Goal: Information Seeking & Learning: Learn about a topic

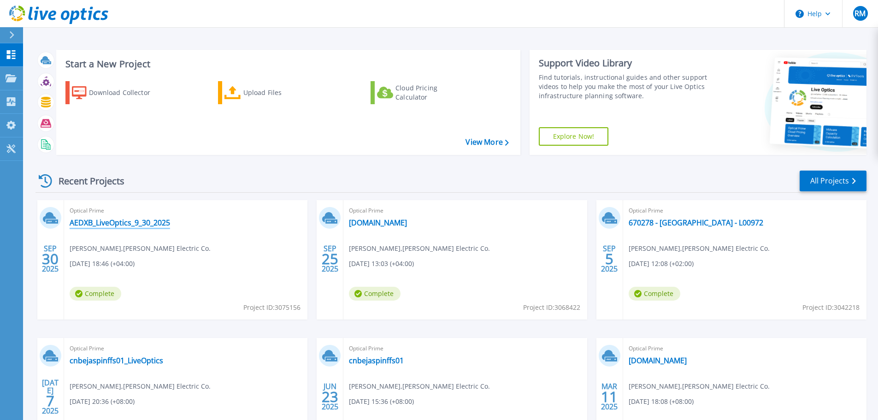
click at [128, 225] on link "AEDXB_LiveOptics_9_30_2025" at bounding box center [120, 222] width 101 height 9
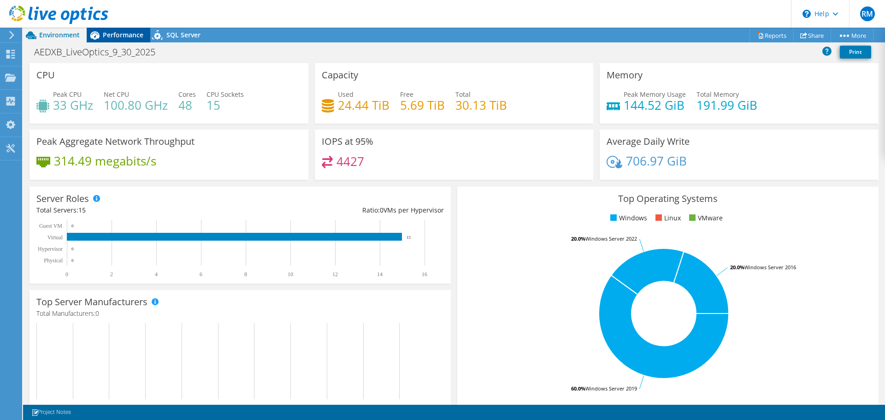
click at [131, 35] on span "Performance" at bounding box center [123, 34] width 41 height 9
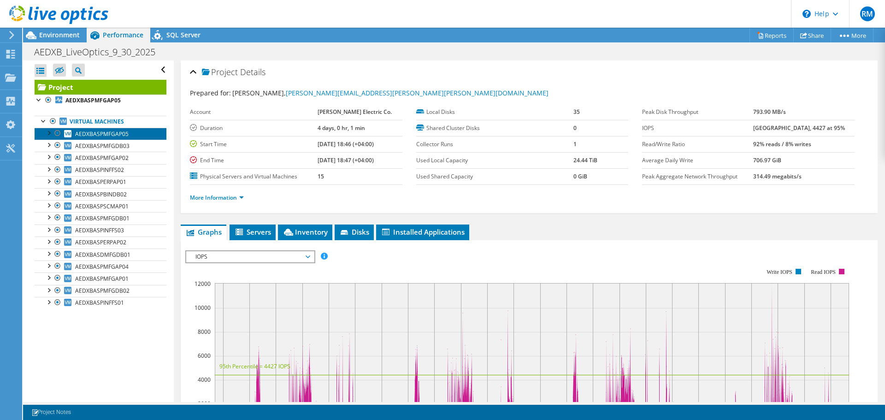
click at [85, 132] on span "AEDXBASPMFGAP05" at bounding box center [101, 134] width 53 height 8
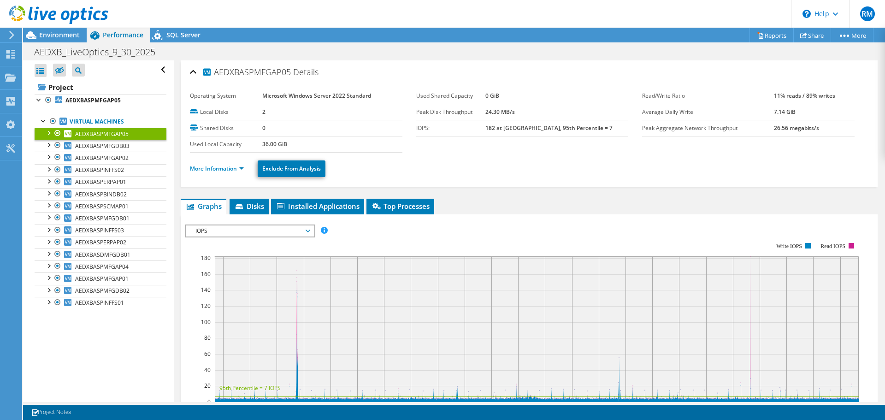
click at [303, 232] on span "IOPS" at bounding box center [250, 231] width 119 height 11
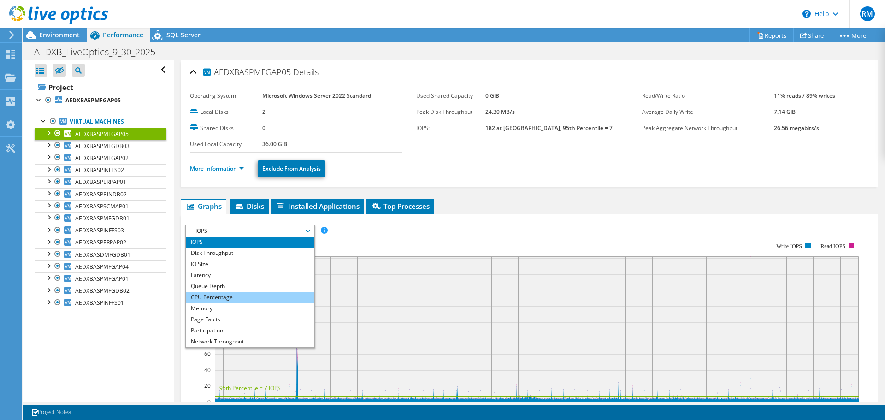
click at [221, 297] on li "CPU Percentage" at bounding box center [250, 297] width 128 height 11
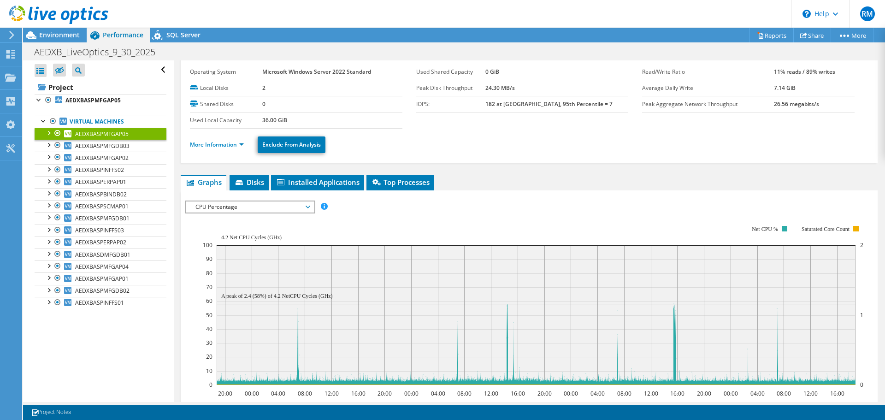
scroll to position [46, 0]
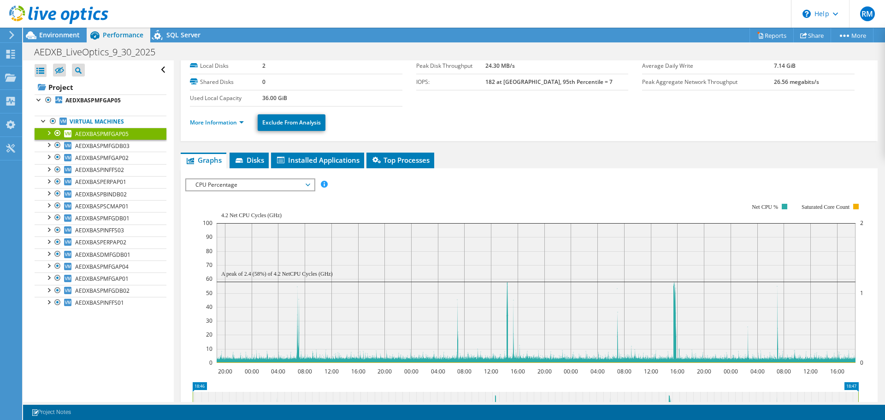
click at [305, 186] on span "CPU Percentage" at bounding box center [250, 184] width 119 height 11
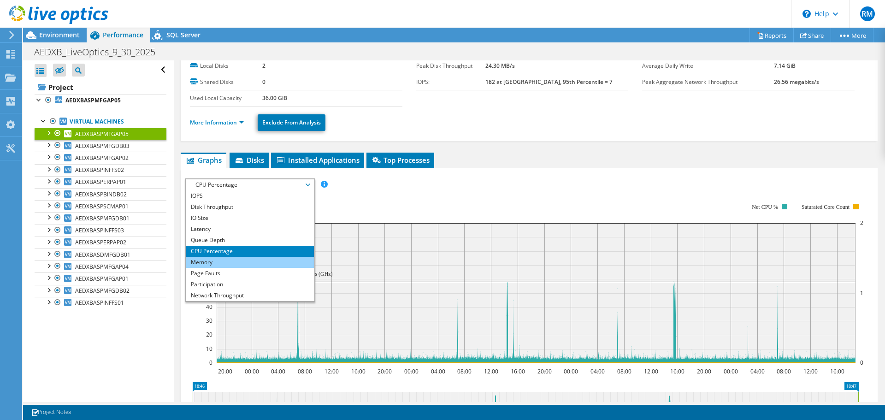
click at [208, 261] on li "Memory" at bounding box center [250, 262] width 128 height 11
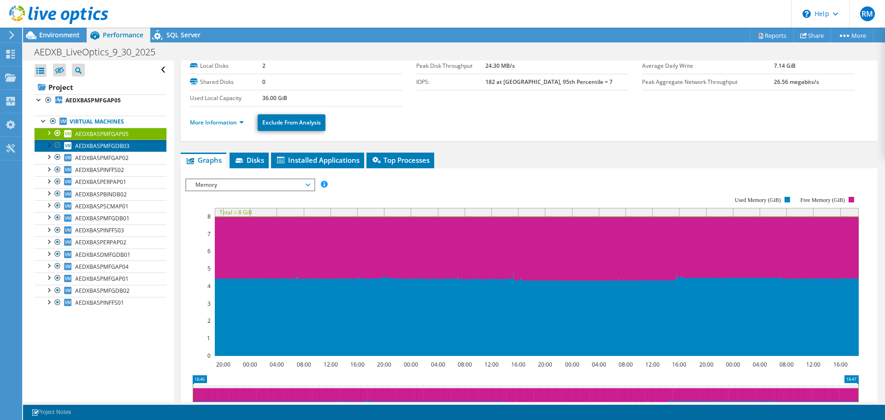
click at [114, 147] on span "AEDXBASPMFGDB03" at bounding box center [102, 146] width 54 height 8
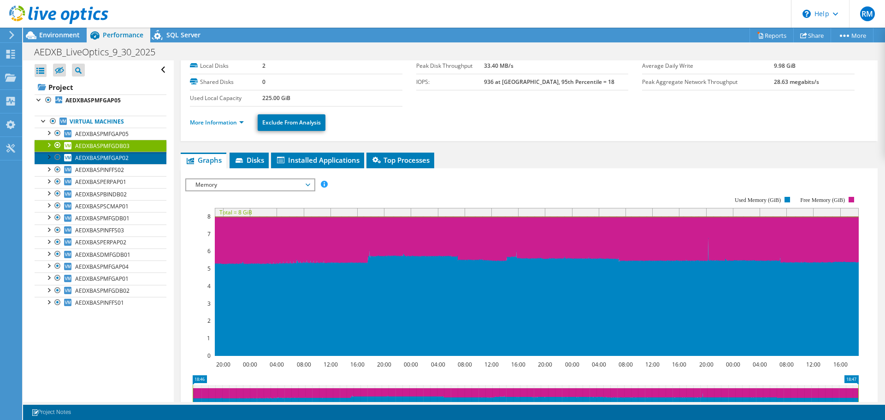
click at [109, 158] on span "AEDXBASPMFGAP02" at bounding box center [101, 158] width 53 height 8
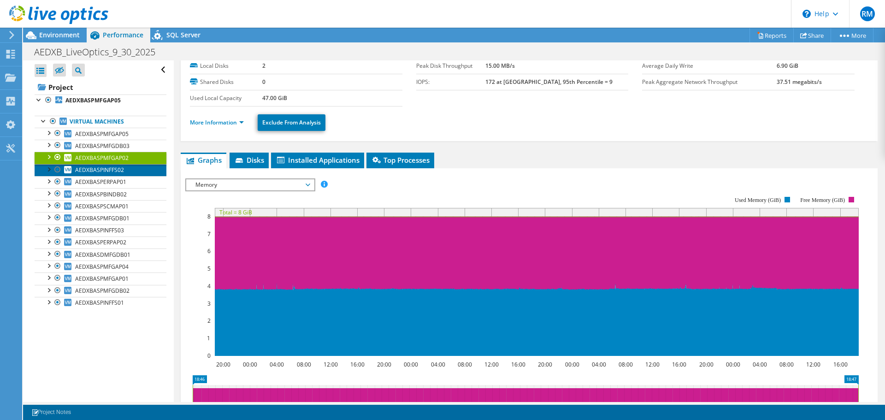
click at [105, 168] on span "AEDXBASPINFFS02" at bounding box center [99, 170] width 49 height 8
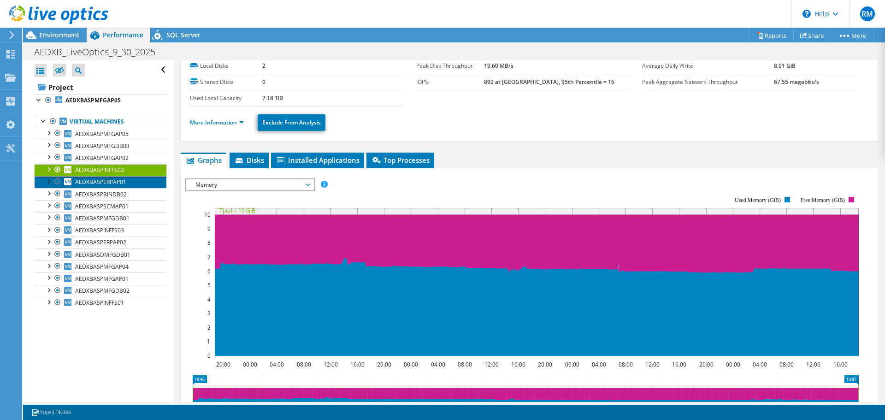
click at [102, 179] on span "AEDXBASPERPAP01" at bounding box center [100, 182] width 51 height 8
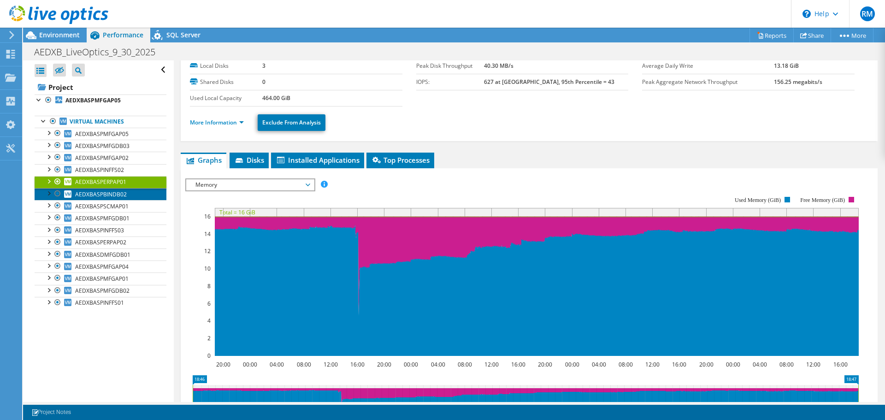
click at [100, 193] on span "AEDXBASPBINDB02" at bounding box center [101, 194] width 52 height 8
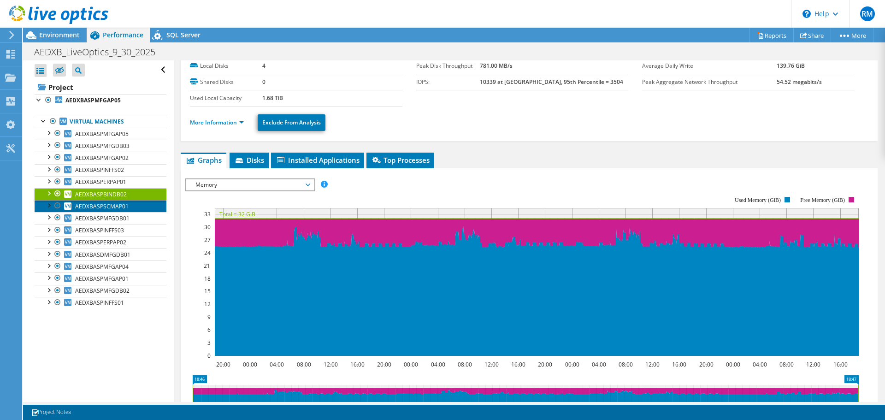
click at [99, 205] on span "AEDXBASPSCMAP01" at bounding box center [101, 206] width 53 height 8
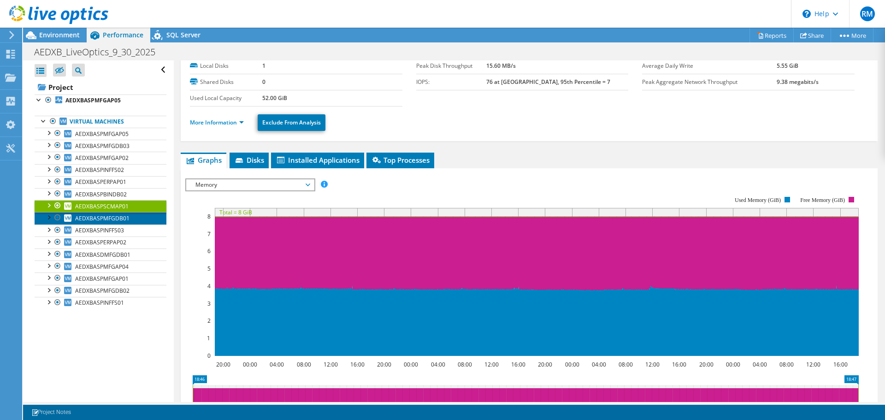
click at [95, 216] on span "AEDXBASPMFGDB01" at bounding box center [102, 218] width 54 height 8
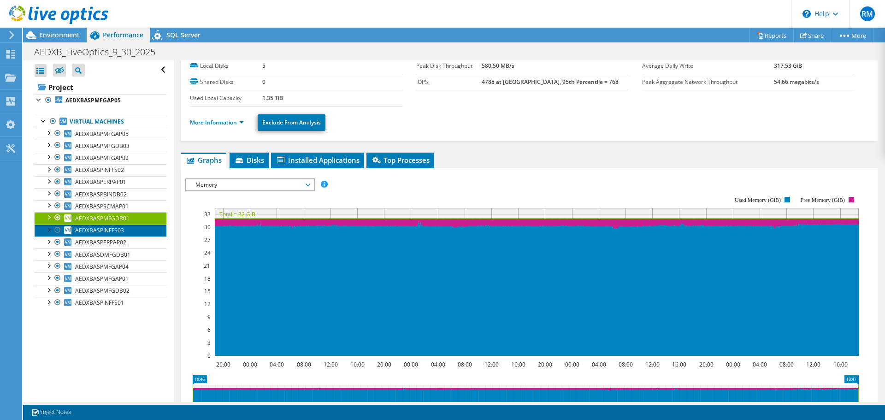
click at [95, 229] on span "AEDXBASPINFFS03" at bounding box center [99, 230] width 49 height 8
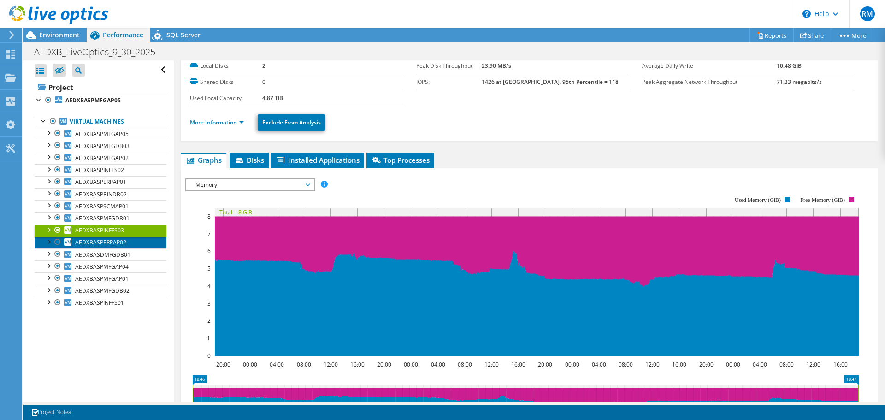
click at [102, 240] on span "AEDXBASPERPAP02" at bounding box center [100, 242] width 51 height 8
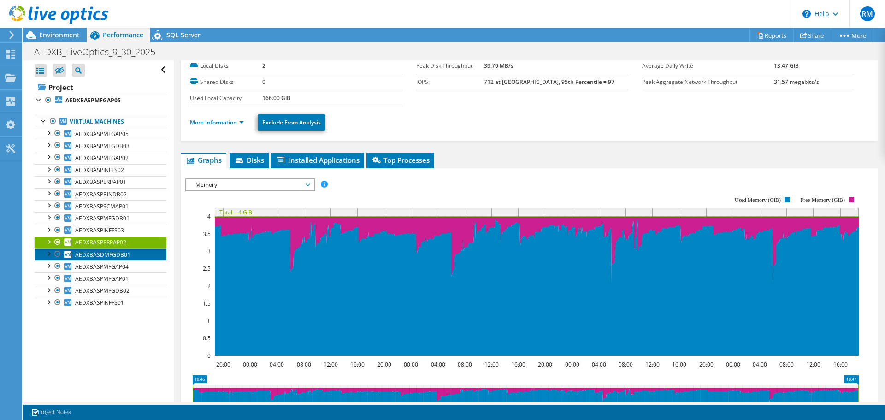
click at [113, 253] on span "AEDXBASDMFGDB01" at bounding box center [102, 255] width 55 height 8
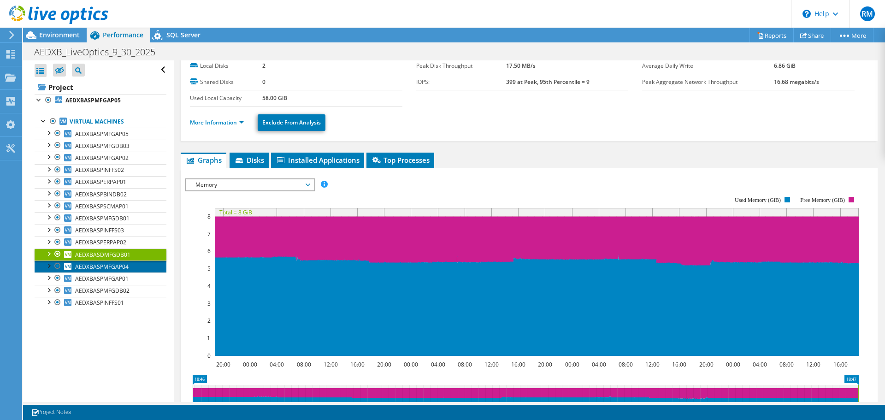
click at [112, 267] on span "AEDXBASPMFGAP04" at bounding box center [101, 267] width 53 height 8
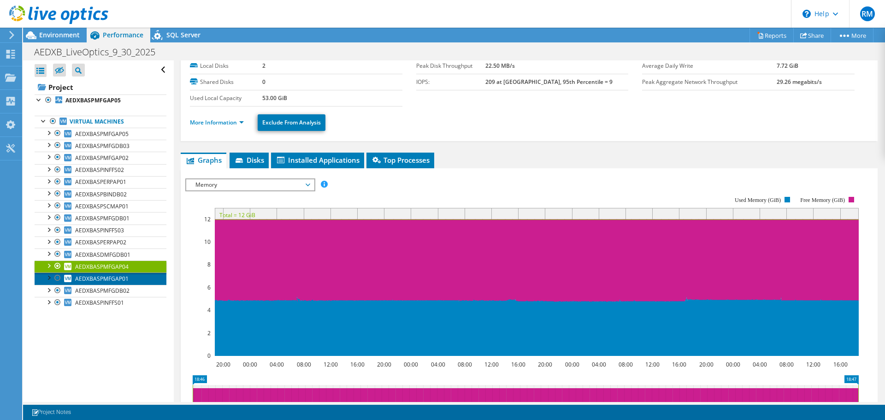
click at [112, 275] on span "AEDXBASPMFGAP01" at bounding box center [101, 279] width 53 height 8
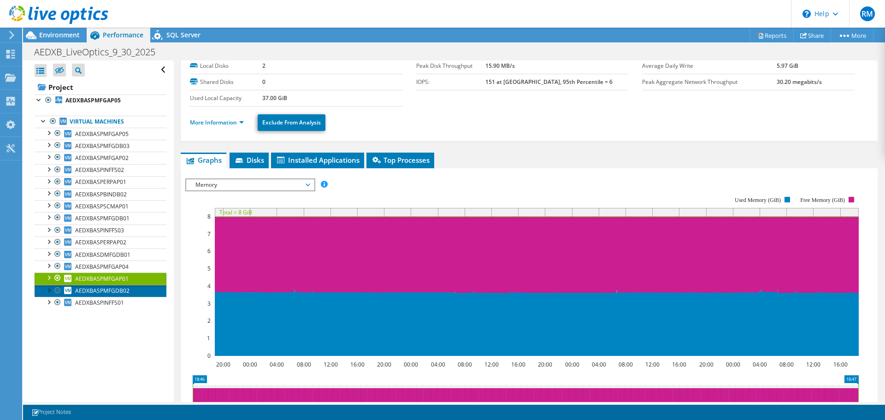
click at [111, 288] on span "AEDXBASPMFGDB02" at bounding box center [102, 291] width 54 height 8
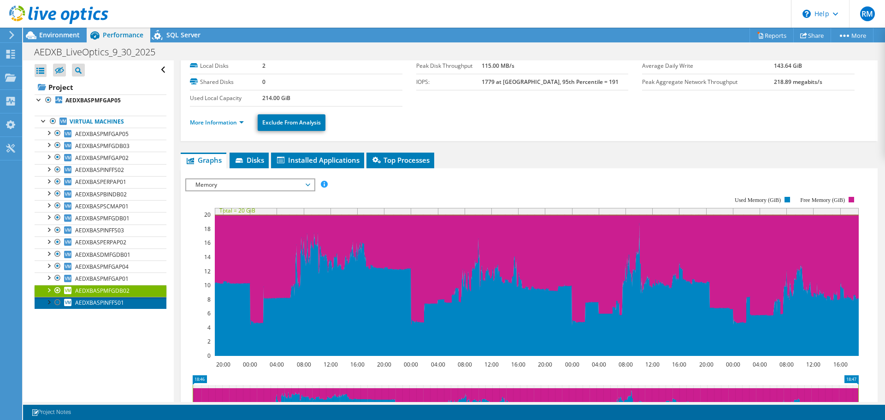
click at [104, 305] on span "AEDXBASPINFFS01" at bounding box center [99, 303] width 49 height 8
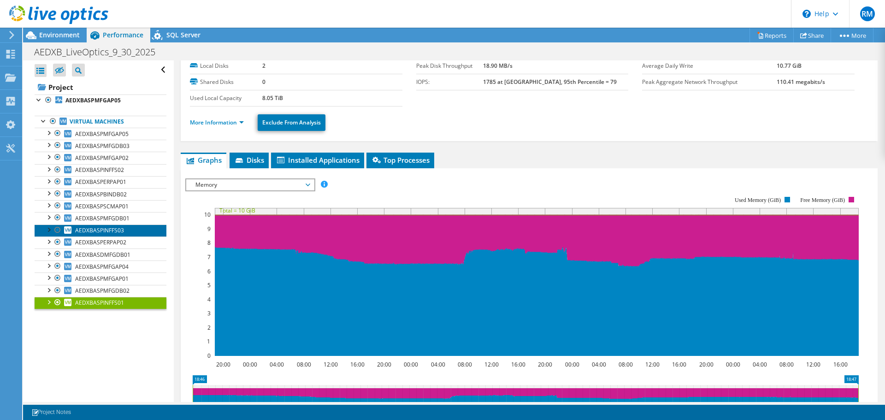
click at [120, 230] on span "AEDXBASPINFFS03" at bounding box center [99, 230] width 49 height 8
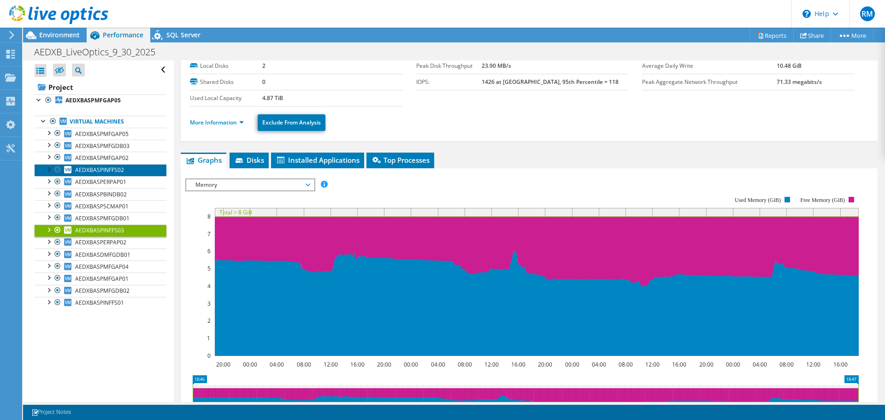
click at [112, 167] on span "AEDXBASPINFFS02" at bounding box center [99, 170] width 49 height 8
